Goal: Check status: Check status

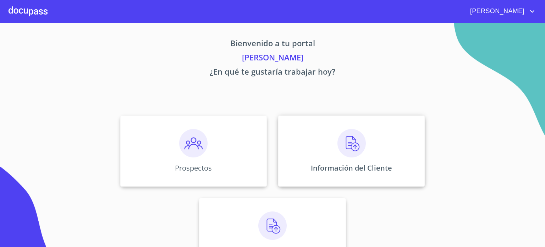
click at [359, 151] on img at bounding box center [351, 143] width 28 height 28
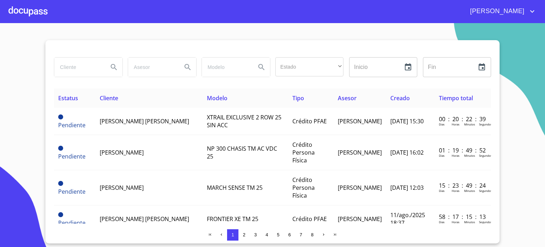
click at [35, 9] on div at bounding box center [28, 11] width 39 height 23
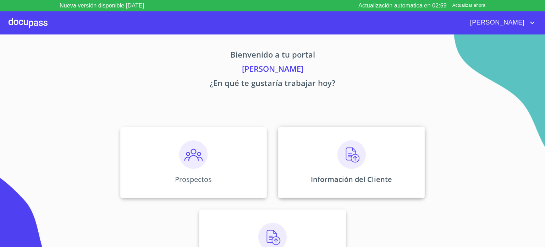
click at [349, 151] on img at bounding box center [351, 154] width 28 height 28
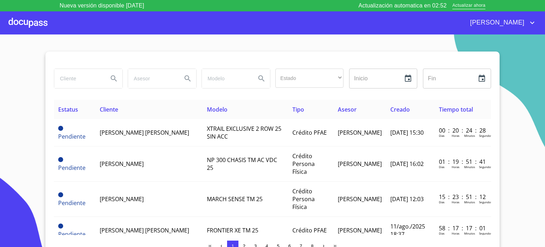
click at [68, 81] on input "search" at bounding box center [78, 78] width 48 height 19
type input "janette"
click at [112, 78] on icon "Search" at bounding box center [114, 78] width 9 height 9
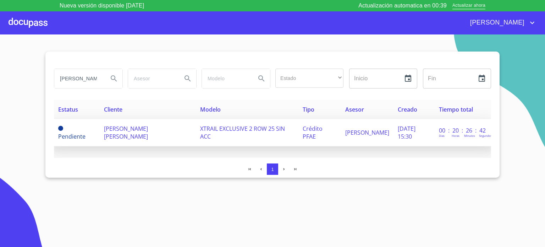
click at [115, 129] on span "[PERSON_NAME] [PERSON_NAME]" at bounding box center [126, 133] width 44 height 16
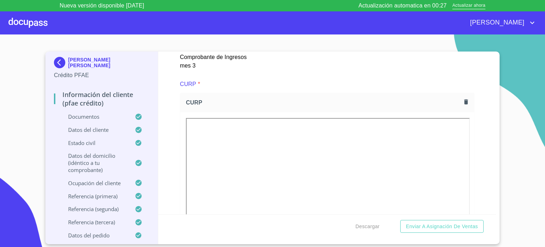
scroll to position [1632, 0]
